Goal: Task Accomplishment & Management: Manage account settings

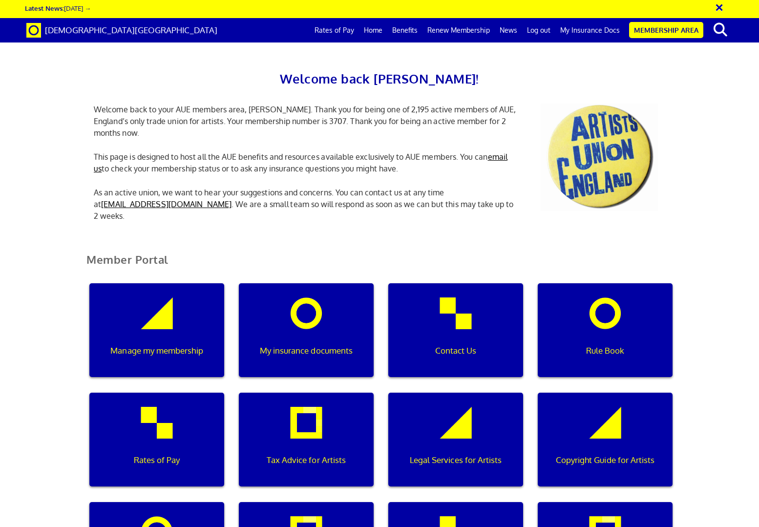
scroll to position [0, 3]
click at [640, 31] on link "Membership Area" at bounding box center [666, 30] width 74 height 16
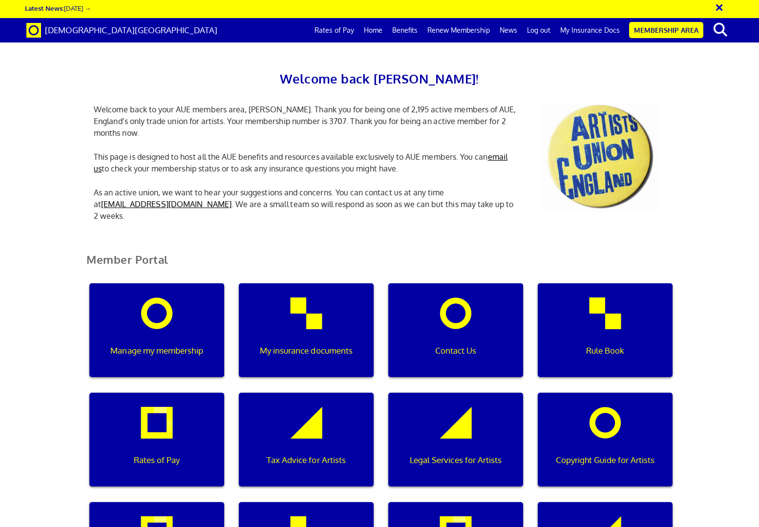
scroll to position [96, 0]
click at [159, 283] on div "Manage my membership" at bounding box center [156, 330] width 135 height 94
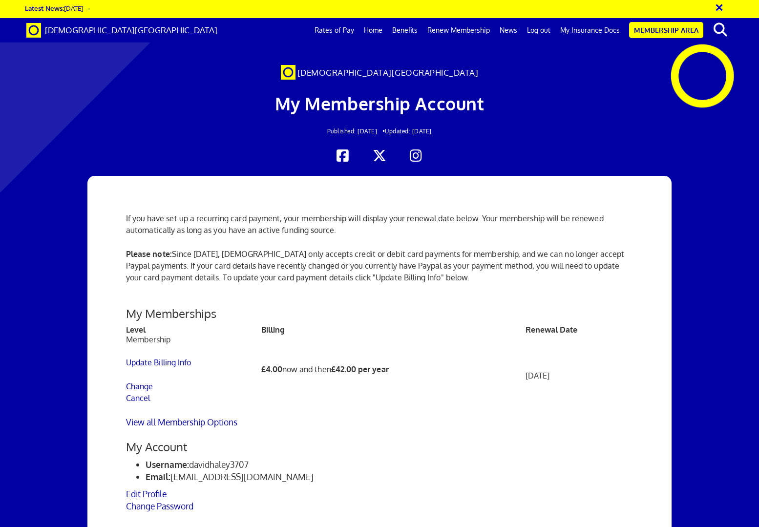
scroll to position [172, 0]
click at [156, 357] on link "Update Billing Info" at bounding box center [158, 362] width 65 height 10
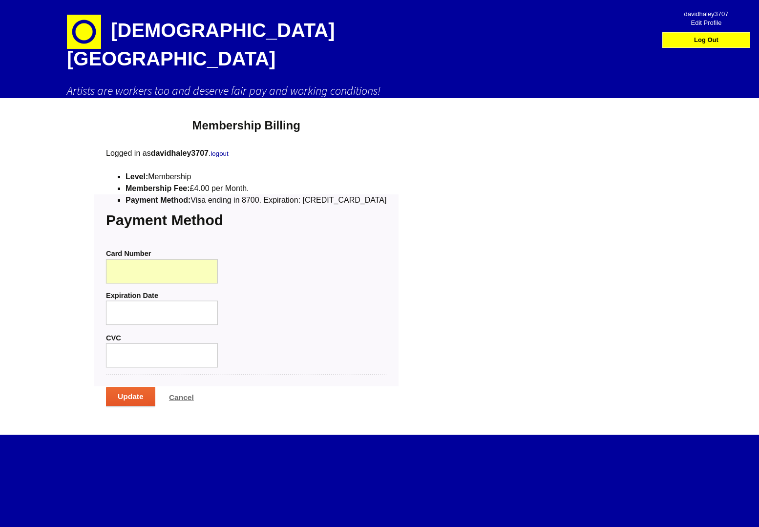
click at [131, 387] on input "Update" at bounding box center [130, 397] width 49 height 21
